Goal: Task Accomplishment & Management: Use online tool/utility

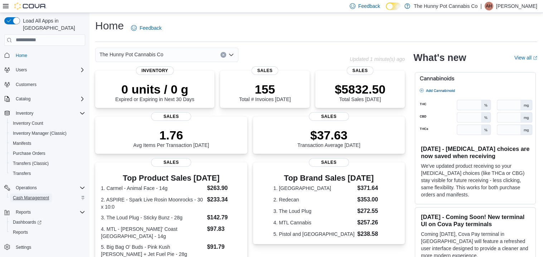
click at [34, 195] on span "Cash Management" at bounding box center [31, 198] width 36 height 6
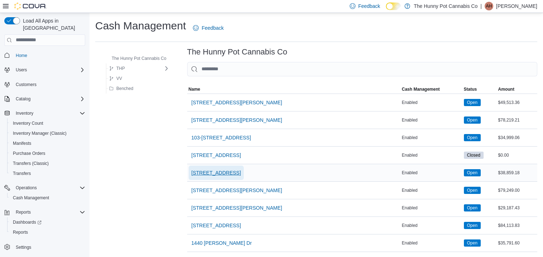
click at [216, 172] on span "[STREET_ADDRESS]" at bounding box center [216, 172] width 49 height 7
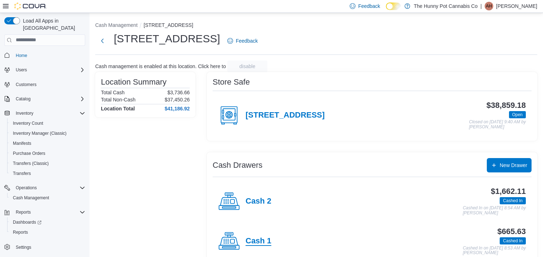
click at [259, 238] on h4 "Cash 1" at bounding box center [259, 240] width 26 height 9
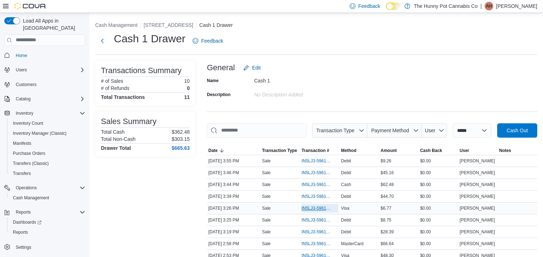
click at [310, 205] on span "IN5LJ3-5961441" at bounding box center [316, 208] width 29 height 6
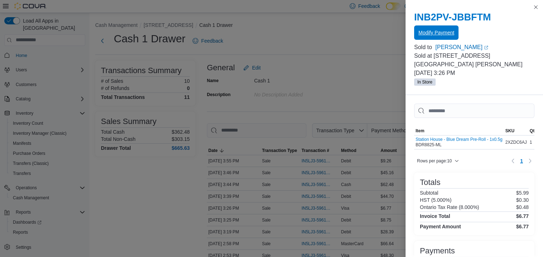
click at [429, 32] on span "Modify Payment" at bounding box center [437, 32] width 36 height 7
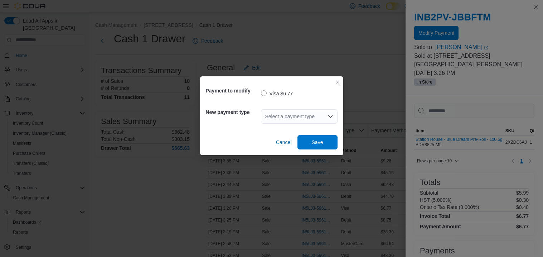
click at [274, 121] on div "Select a payment type" at bounding box center [299, 116] width 77 height 14
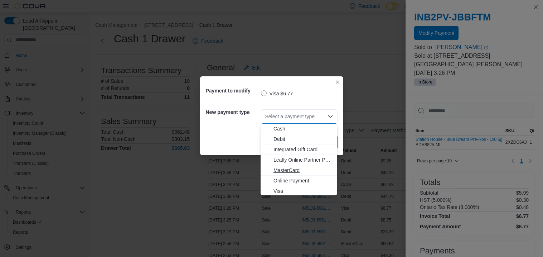
click at [286, 173] on span "MasterCard" at bounding box center [303, 170] width 59 height 7
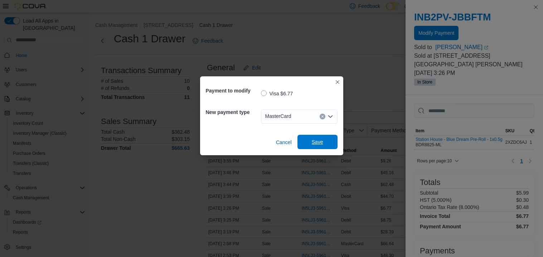
click at [306, 143] on span "Save" at bounding box center [318, 142] width 32 height 14
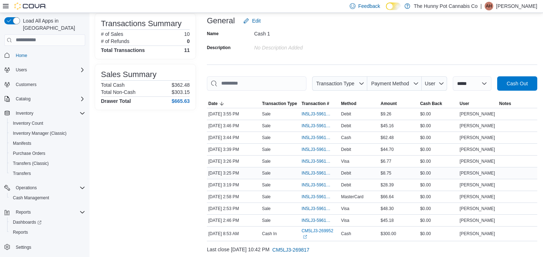
scroll to position [49, 0]
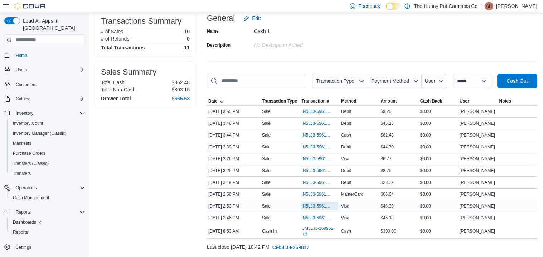
click at [318, 203] on span "IN5LJ3-5961155" at bounding box center [316, 206] width 29 height 6
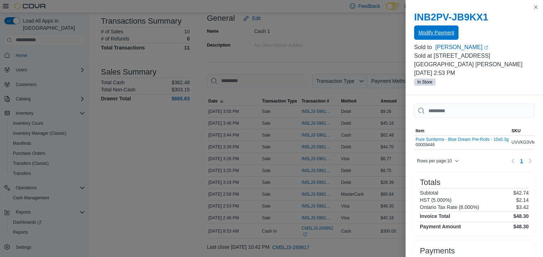
click at [452, 29] on span "Modify Payment" at bounding box center [437, 32] width 36 height 7
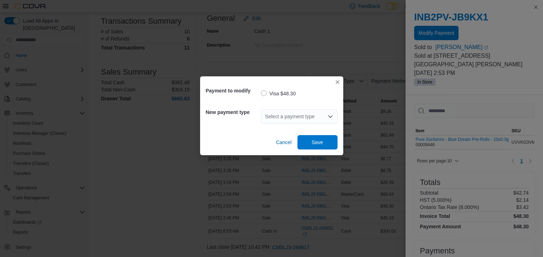
click at [277, 116] on div "Select a payment type" at bounding box center [299, 116] width 77 height 14
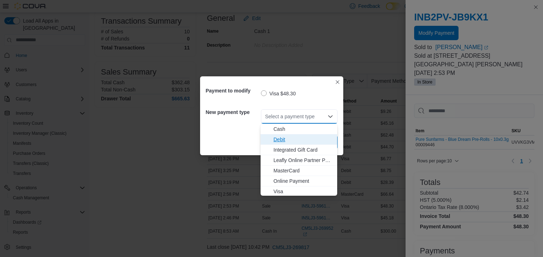
click at [278, 137] on span "Debit" at bounding box center [303, 139] width 59 height 7
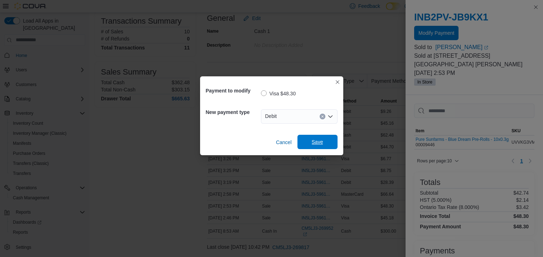
click at [334, 145] on button "Save" at bounding box center [318, 142] width 40 height 14
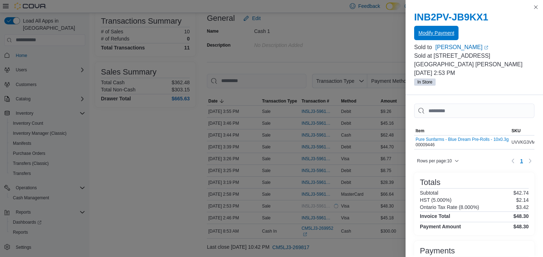
scroll to position [0, 0]
